Goal: Task Accomplishment & Management: Manage account settings

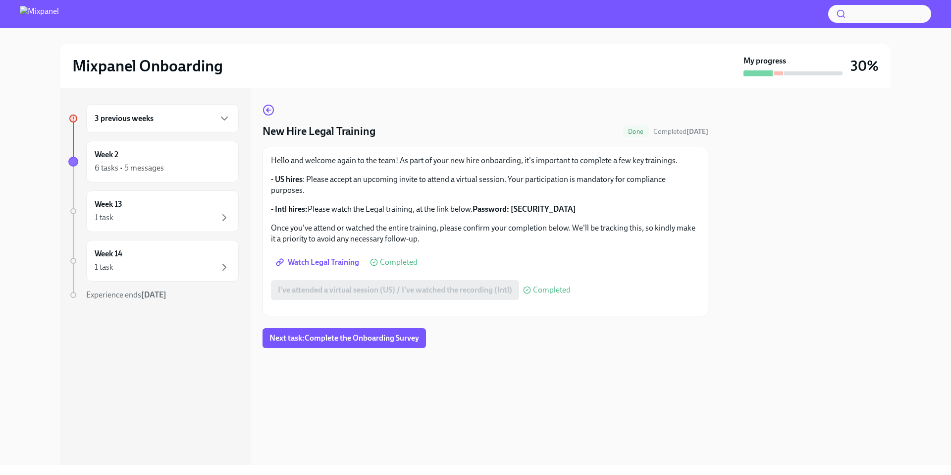
click at [160, 121] on div "3 previous weeks" at bounding box center [163, 118] width 136 height 12
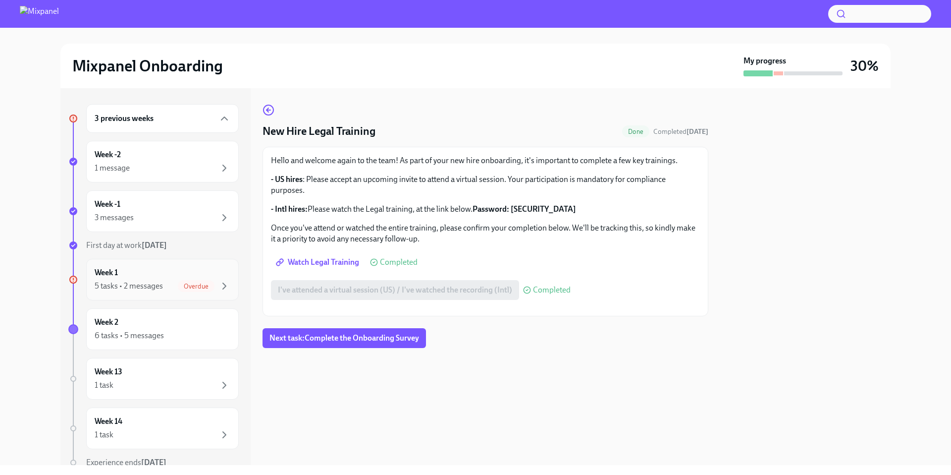
click at [153, 283] on div "5 tasks • 2 messages" at bounding box center [129, 285] width 68 height 11
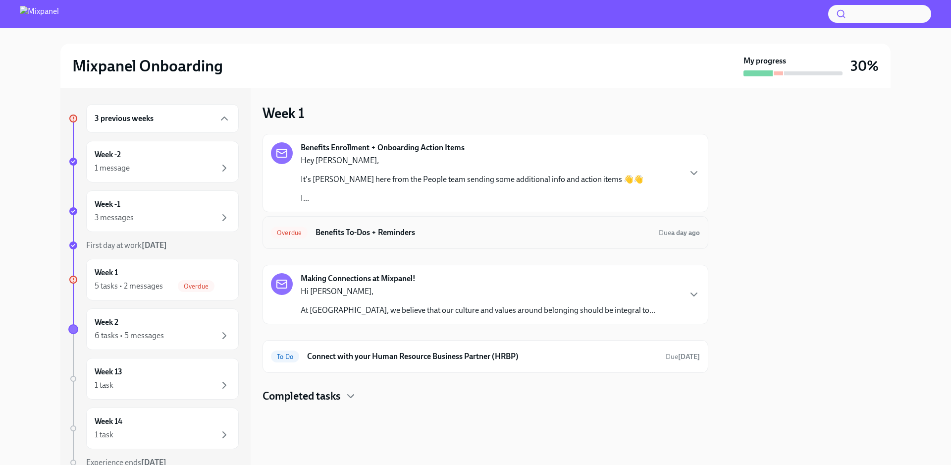
click at [390, 230] on h6 "Benefits To-Dos + Reminders" at bounding box center [483, 232] width 335 height 11
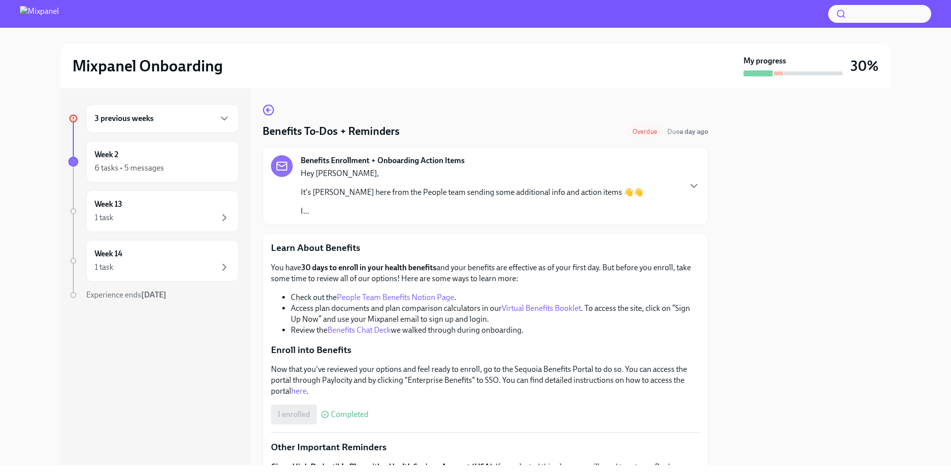
click at [417, 197] on p "It's [PERSON_NAME] here from the People team sending some additional info and a…" at bounding box center [472, 192] width 343 height 11
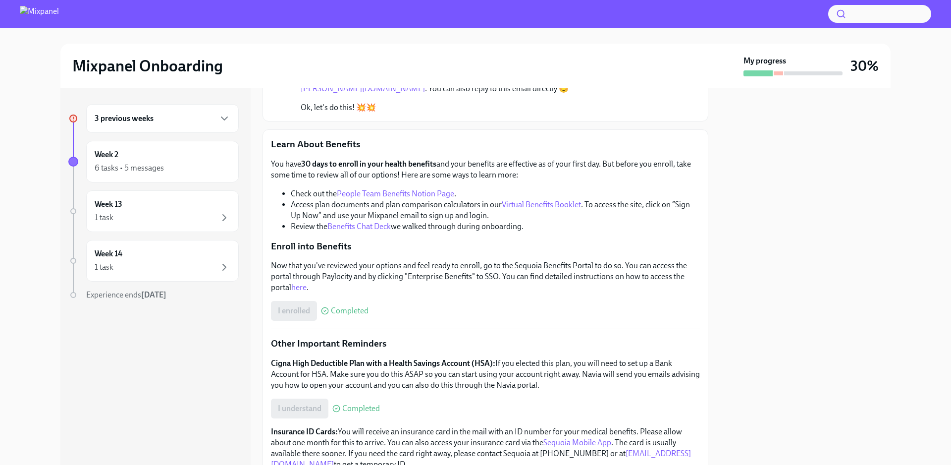
scroll to position [103, 0]
